Goal: Communication & Community: Answer question/provide support

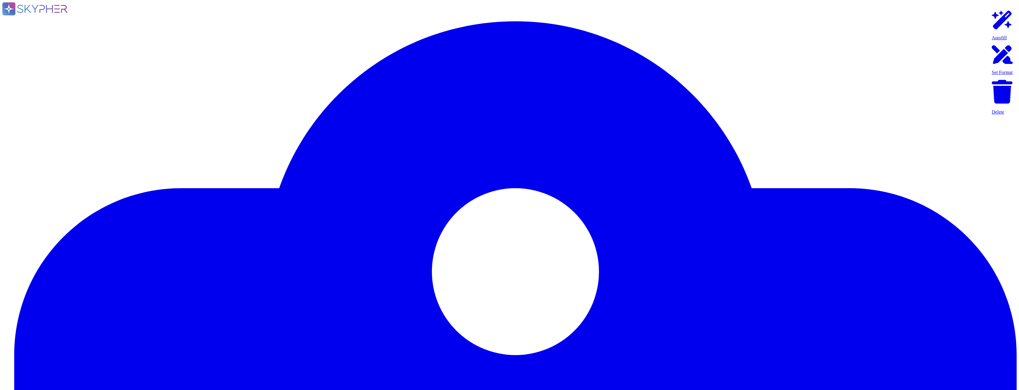
type textarea "Yes."
type textarea "Customer data stored by Adobe on the hosting provider includes strong tenant is…"
type textarea "Adobe's products and services' architecture diagrams are reviewed and updated, …"
type textarea "Multi-factor authentication (“MFA”) is required prior to obtaining access to Ad…"
type textarea "Not Enabled by default. Multi-factor authentication is available for client acc…"
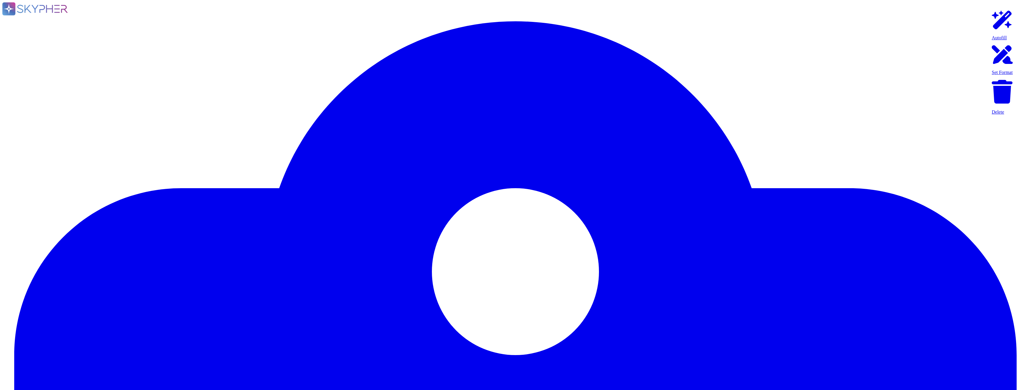
type textarea "Multi-factor authentication (“MFA”) is required prior to obtaining access to Ad…"
type textarea "Documented policies and procedures exist that cover unauthorized software insta…"
type textarea "Lo ipsumdolo sita CON 46182, Adipi'e Seddoeiusmo Temporin Utlabo etdolore mag a…"
type textarea "SaaS administrators and end users access the application through the same web i…"
type textarea "Yes we do all of the above - 2FA, audit trails, IP address filtering, firewalls…"
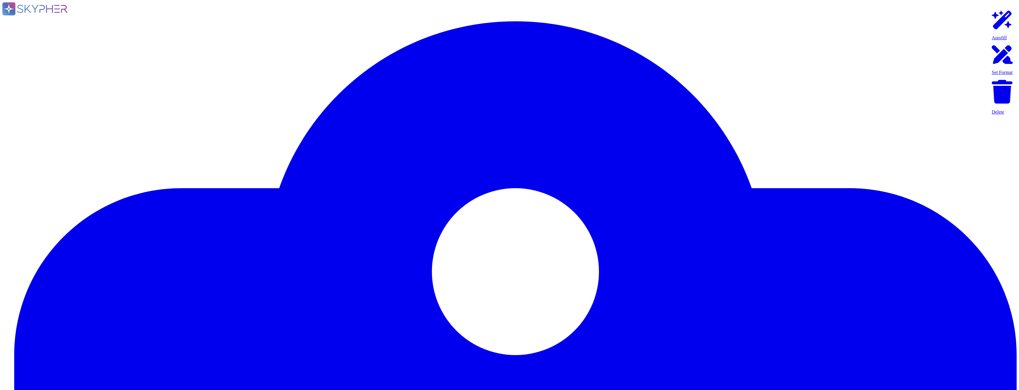
type textarea "Lo ipsumdolo sita CON 46182, Adipi'e Seddoeiusmo Temporin Utlabo etdolore mag a…"
type textarea "Please see: [URL][DOMAIN_NAME] and [URL][DOMAIN_NAME]"
type textarea "Privileged access (administrator level) to information security management syst…"
type textarea "Each API call requires authentication to be established, either through Oauth 2…"
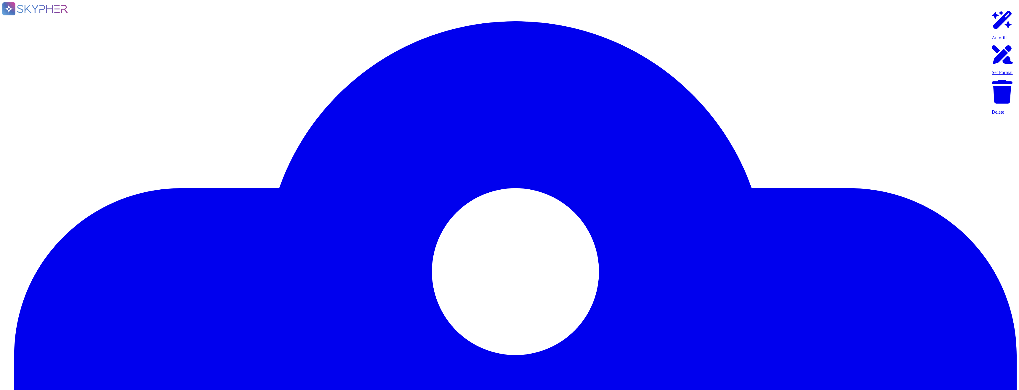
type textarea "SaaS administrators and end users access the application through the same web i…"
type textarea "Yes we do all of the above - 2FA, audit trails, IP address filtering, firewalls…"
type textarea "Service and generic accounts must adhere to all requirements in sections 3.1.2 …"
type textarea "A systematic approach to managing change is followed where changes are reviewed…"
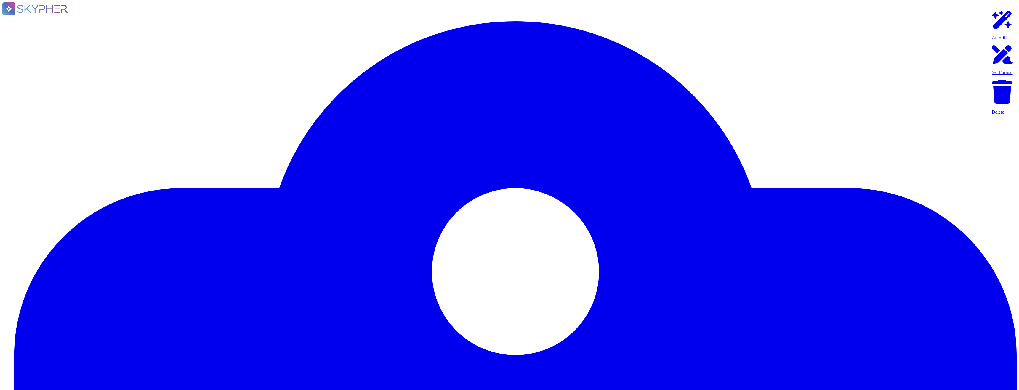
type textarea "All Adobe data collected, processed, transmitted, stored, or destroyed by or on…"
type textarea "Data retention is defined in the agreements, including all applicable PSLTs (Pr…"
type textarea "Adobe utilizes AES-256 bit encryption at rest and TLS v1.2 or higher for data i…"
type textarea "Adobe services are expected to comply with the Key Management Standard. Adobe K…"
type textarea "Keys that are used by a service, are bound to a specific service. There are uni…"
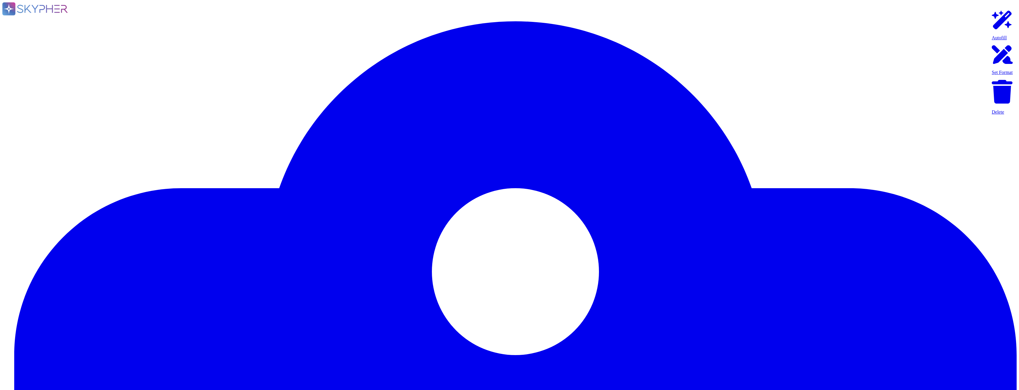
scroll to position [940, 0]
type textarea "The encryption keys are managed by Adobe authorized repositories, which may inc…"
type textarea "Not Enabled by default. Multi-factor authentication is available for client acc…"
type textarea "Multi-factor authentication (“MFA”) is required prior to obtaining access to Ad…"
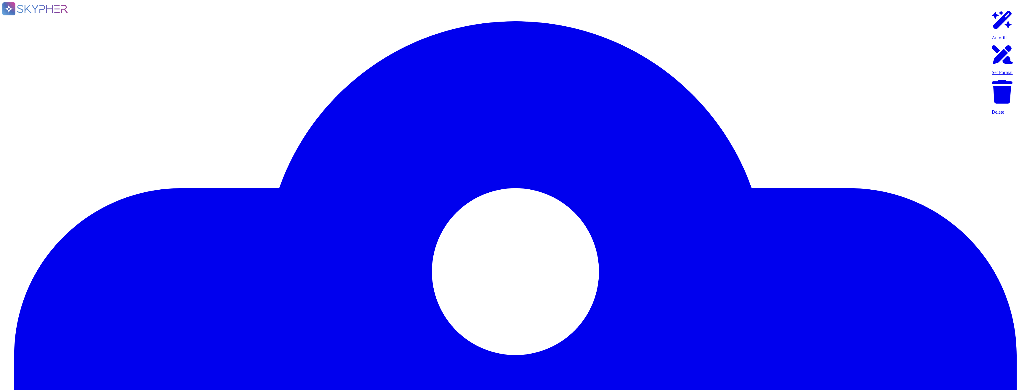
type textarea "Documented policies and procedures exist that cover unauthorized software insta…"
type textarea "Lo ipsumdolo sita CON 46182, Adipi'e Seddoeiusmo Temporin Utlabo etdolore mag a…"
type textarea "SaaS administrators and end users access the application through the same web i…"
type textarea "Yes we do all of the above - 2FA, audit trails, IP address filtering, firewalls…"
type textarea "Lo ipsumdolo sita CON 46182, Adipi'e Seddoeiusmo Temporin Utlabo etdolore mag a…"
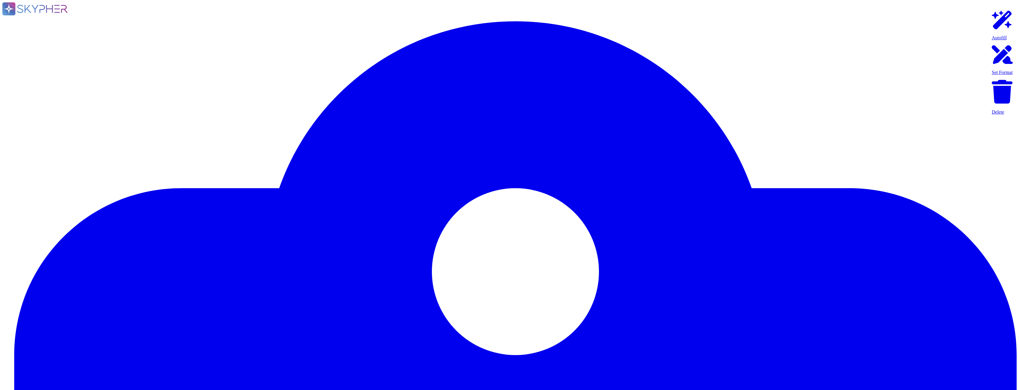
type textarea "Yes."
type textarea "Customer data stored by Adobe on the hosting provider includes strong tenant is…"
type textarea "Adobe's products and services' architecture diagrams are reviewed and updated, …"
type textarea "Multi-factor authentication (“MFA”) is required prior to obtaining access to Ad…"
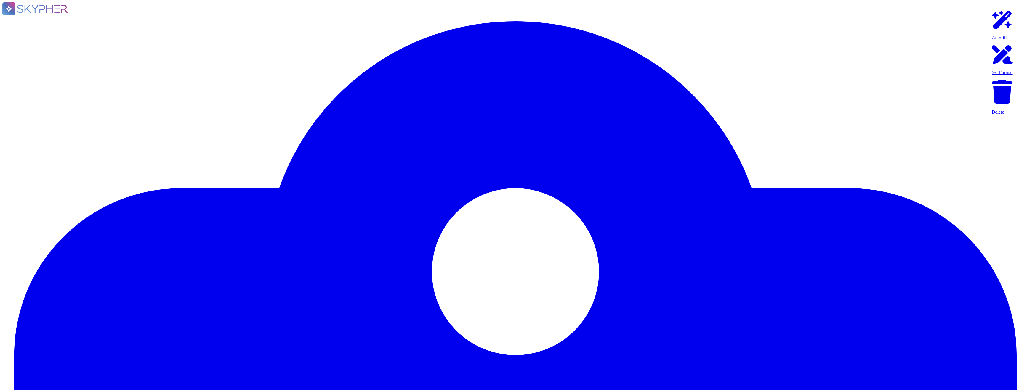
type textarea "SaaS administrators and end users access the application through the same web i…"
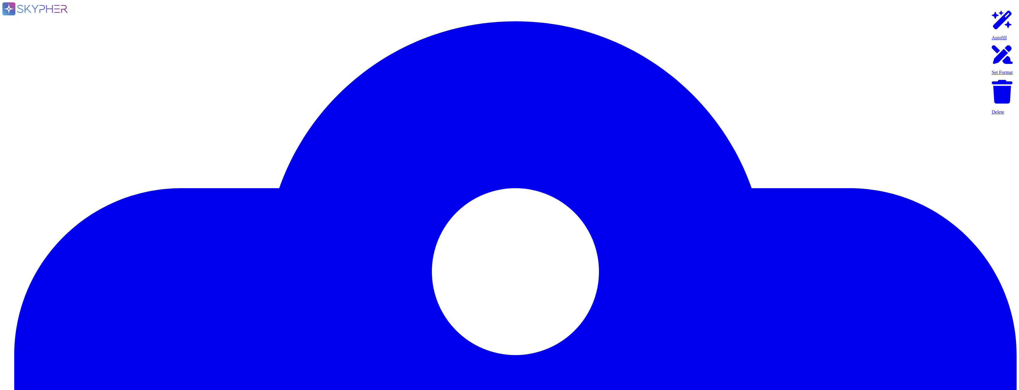
type textarea "Yes we do all of the above - 2FA, audit trails, IP address filtering, firewalls…"
type textarea "Lo ipsumdolo sita CON 46182, Adipi'e Seddoeiusmo Temporin Utlabo etdolore mag a…"
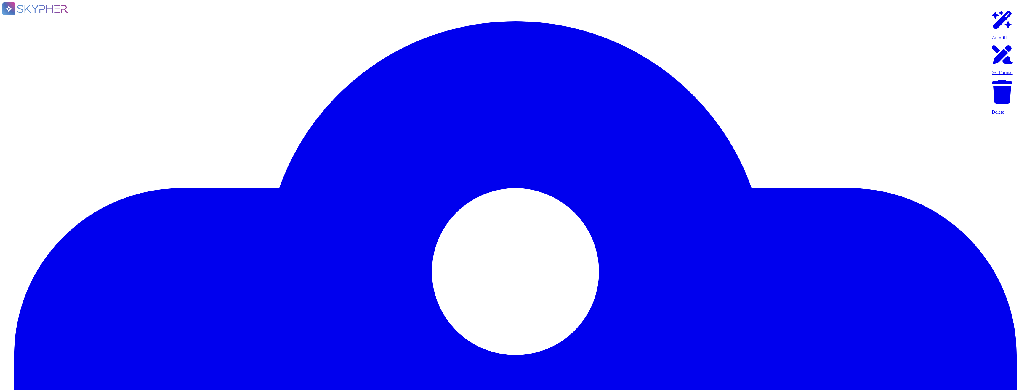
scroll to position [0, 0]
drag, startPoint x: 235, startPoint y: 82, endPoint x: 46, endPoint y: 80, distance: 189.3
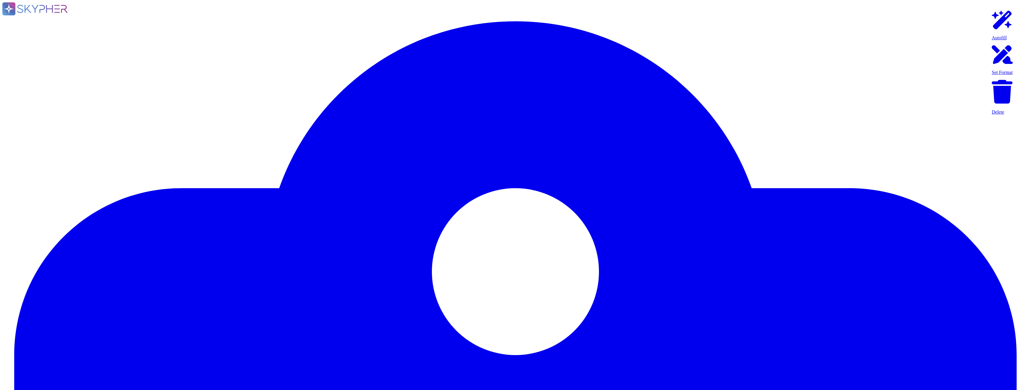
type textarea "Please see: [URL][DOMAIN_NAME] and [URL][DOMAIN_NAME]"
type textarea "Privileged access (administrator level) to information security management syst…"
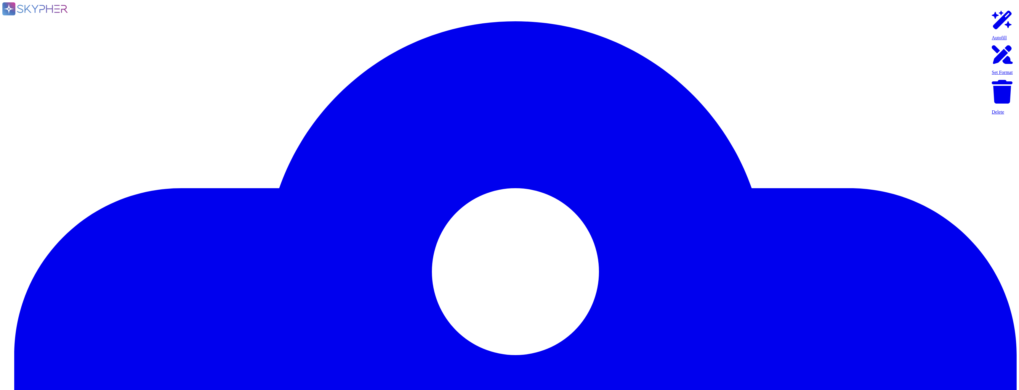
scroll to position [267, 0]
type textarea "Each API call requires authentication to be established, either through Oauth 2…"
